Goal: Navigation & Orientation: Find specific page/section

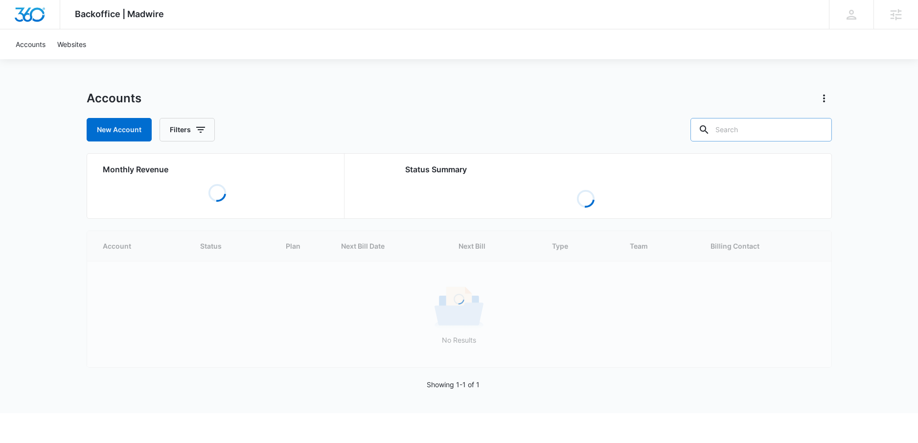
click at [768, 134] on input "text" at bounding box center [760, 129] width 141 height 23
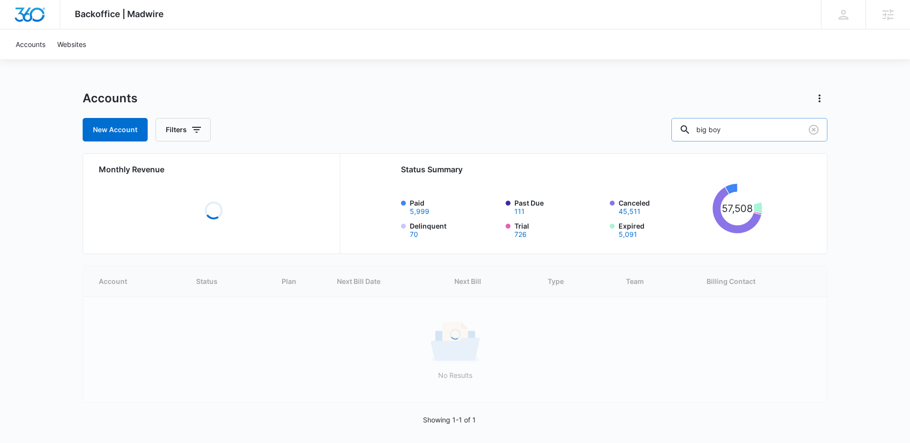
type input "big boy"
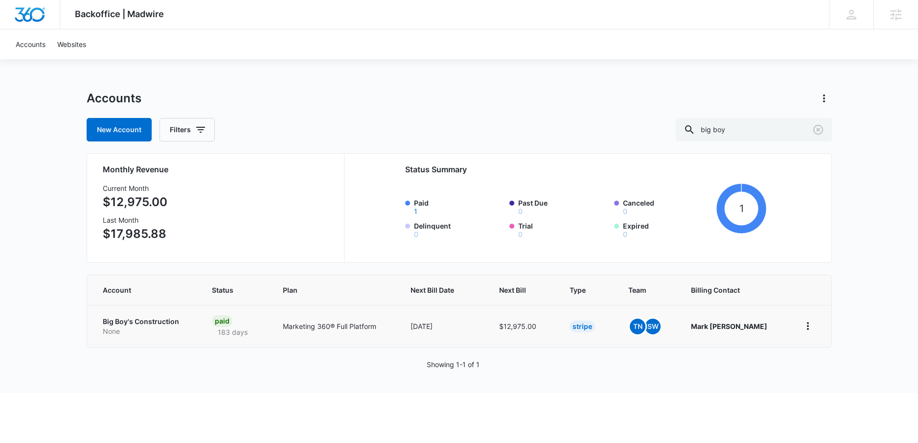
click at [159, 321] on p "Big Boy's Construction" at bounding box center [146, 321] width 86 height 10
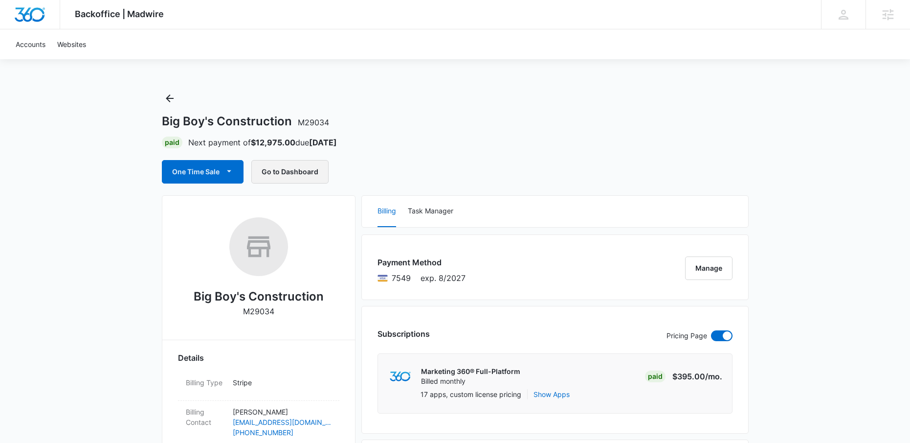
click at [297, 171] on button "Go to Dashboard" at bounding box center [289, 171] width 77 height 23
